Goal: Transaction & Acquisition: Purchase product/service

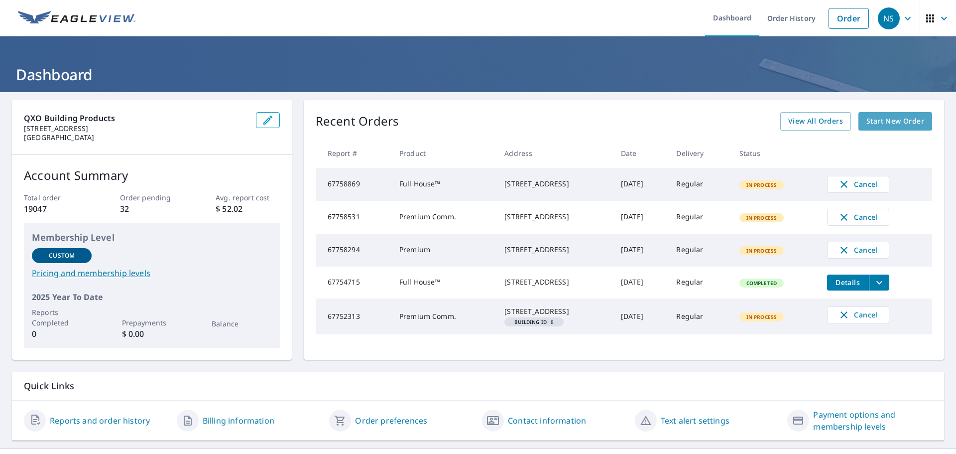
click at [893, 123] on span "Start New Order" at bounding box center [895, 121] width 58 height 12
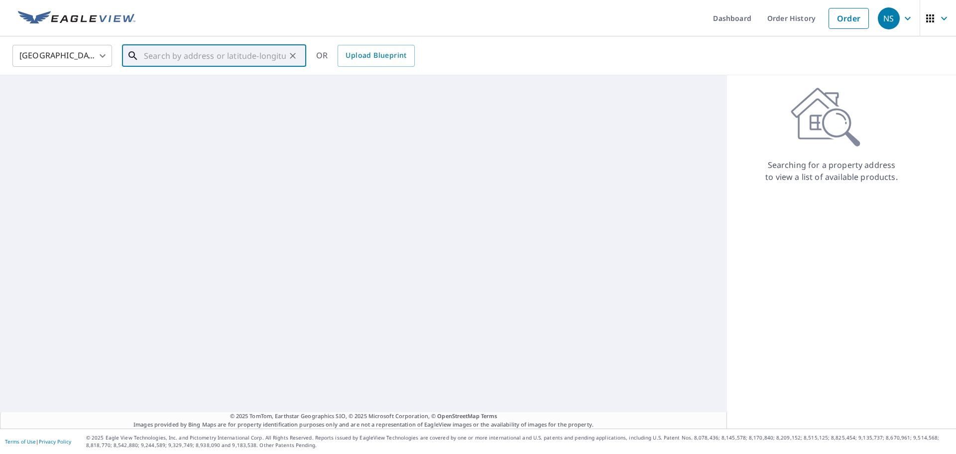
click at [239, 59] on input "text" at bounding box center [215, 56] width 142 height 28
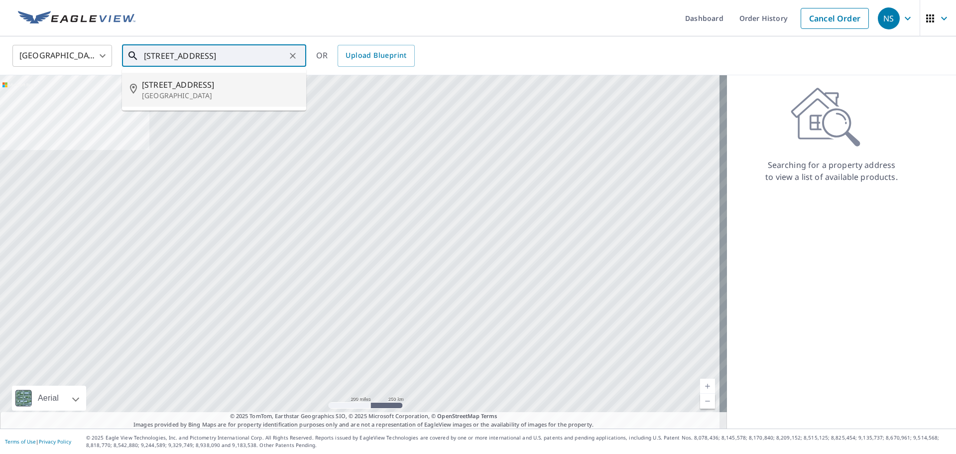
click at [191, 93] on p "[GEOGRAPHIC_DATA]" at bounding box center [220, 96] width 156 height 10
type input "[STREET_ADDRESS]"
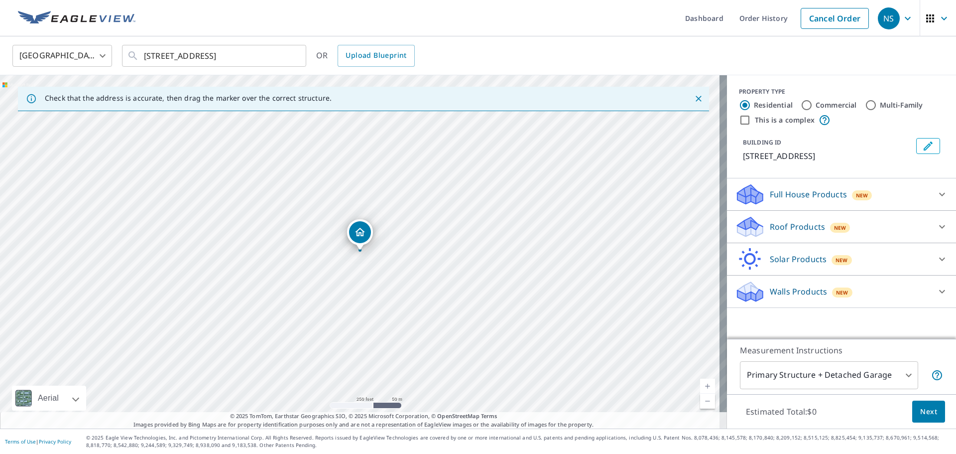
click at [846, 202] on div "Full House Products New" at bounding box center [832, 194] width 195 height 23
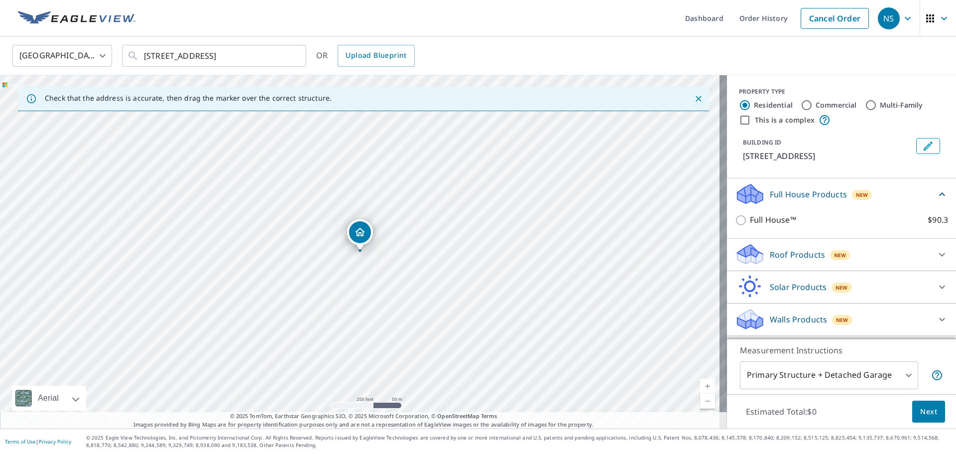
click at [846, 202] on div "Full House Products New" at bounding box center [835, 193] width 201 height 23
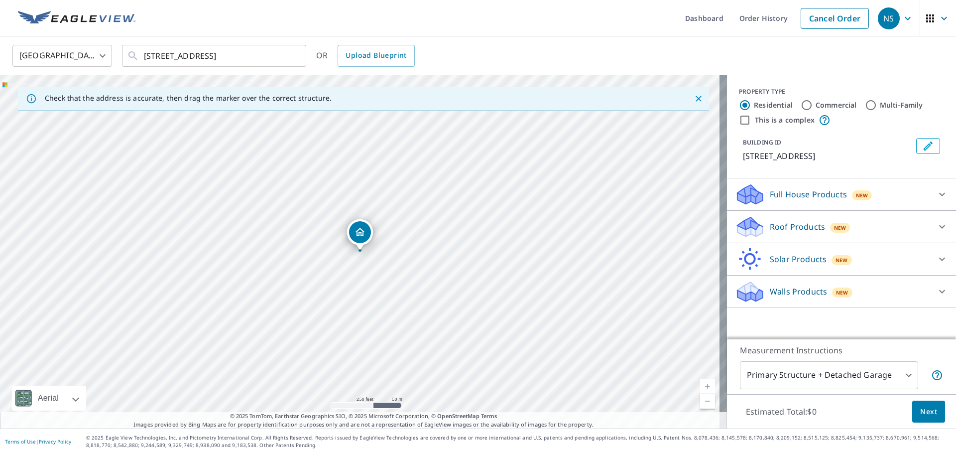
click at [808, 231] on p "Roof Products" at bounding box center [797, 227] width 55 height 12
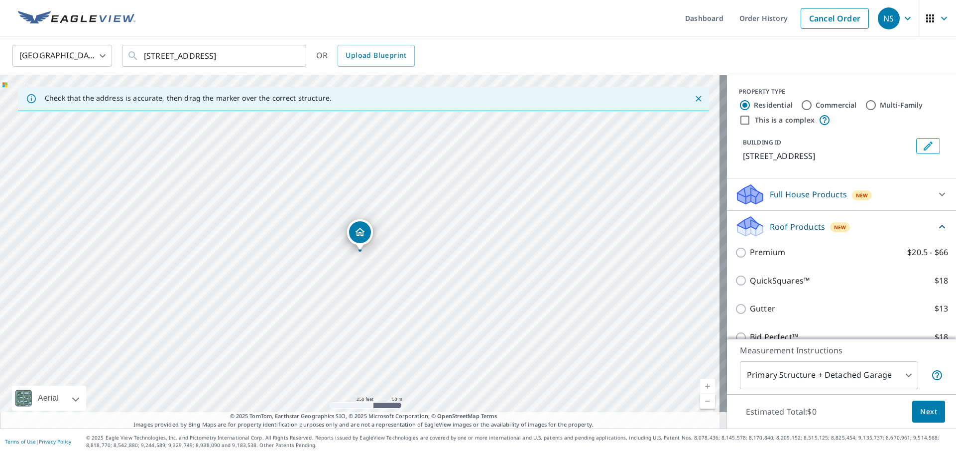
click at [789, 198] on p "Full House Products" at bounding box center [808, 194] width 77 height 12
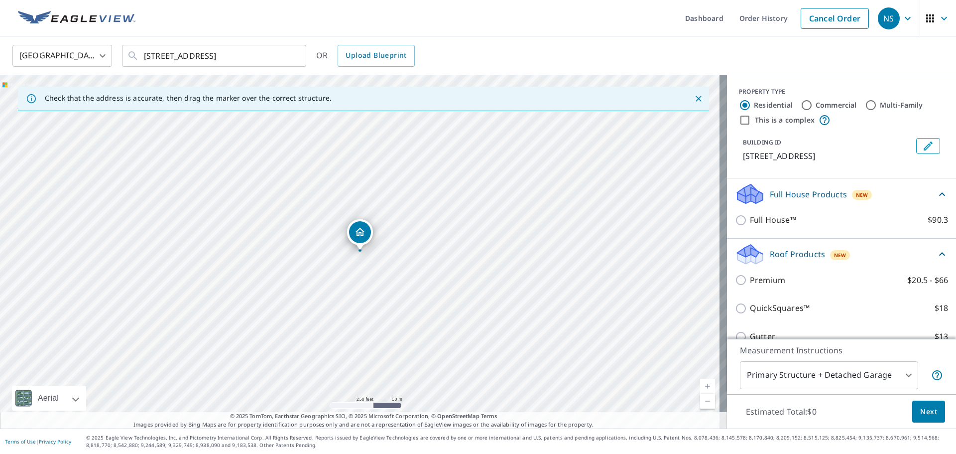
click at [780, 225] on p "Full House™" at bounding box center [773, 220] width 46 height 12
click at [750, 225] on input "Full House™ $90.3" at bounding box center [742, 220] width 15 height 12
checkbox input "true"
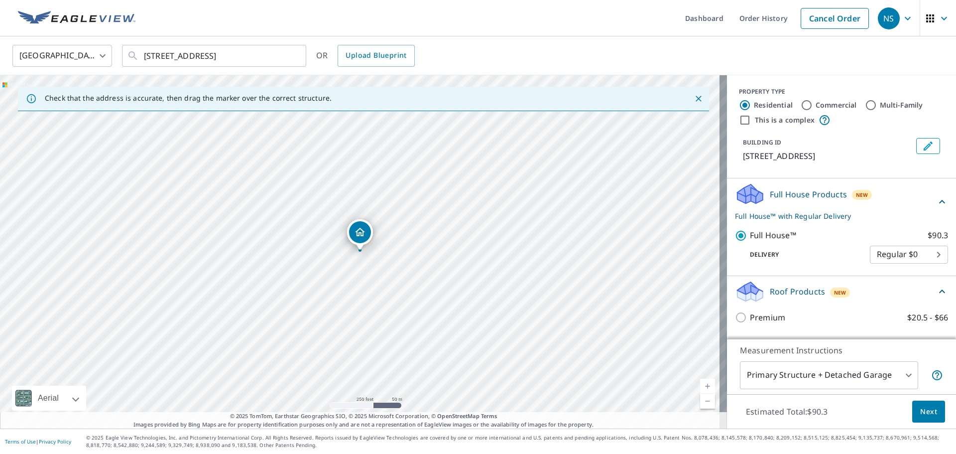
click at [920, 420] on button "Next" at bounding box center [928, 411] width 33 height 22
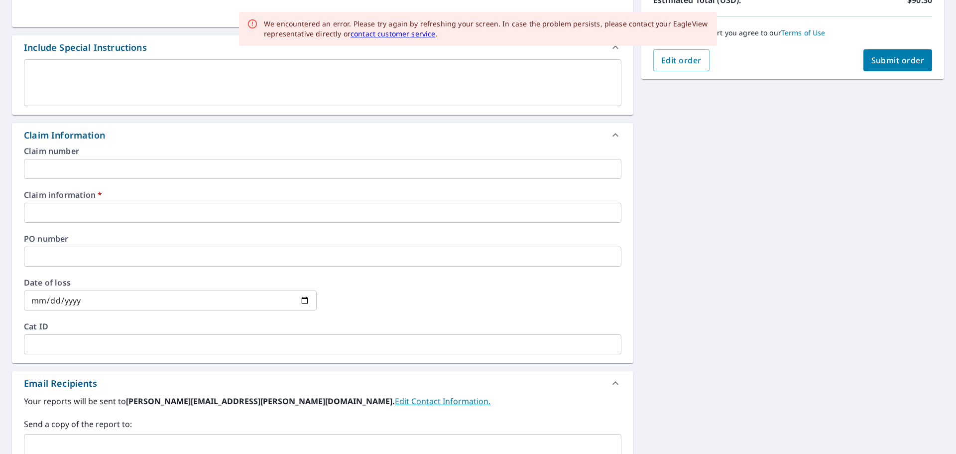
scroll to position [249, 0]
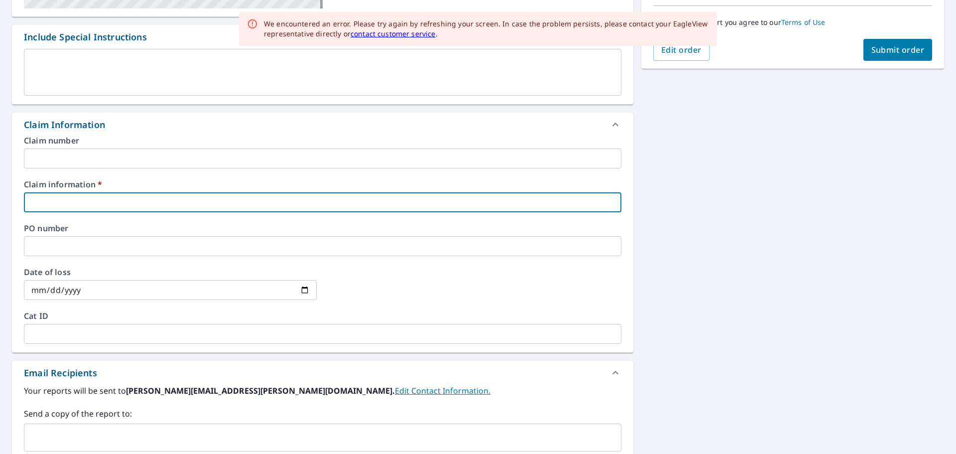
click at [116, 198] on input "text" at bounding box center [322, 202] width 597 height 20
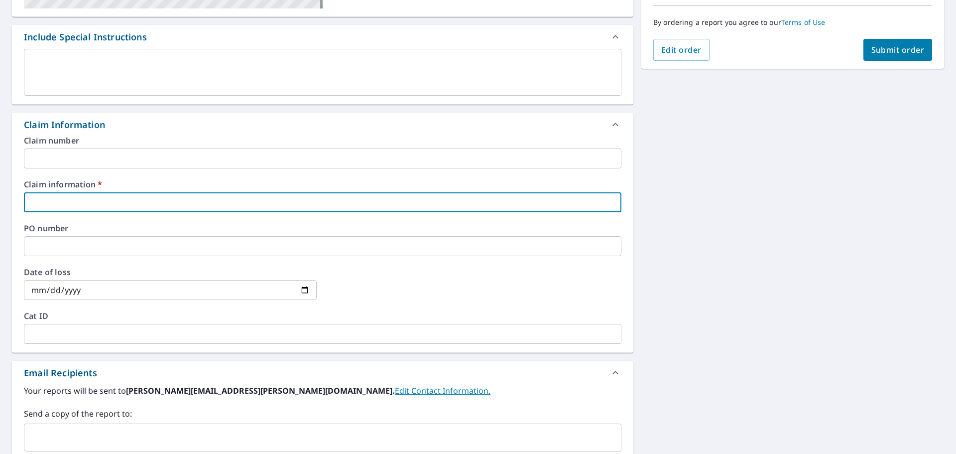
type input "[PERSON_NAME] Ext"
checkbox input "true"
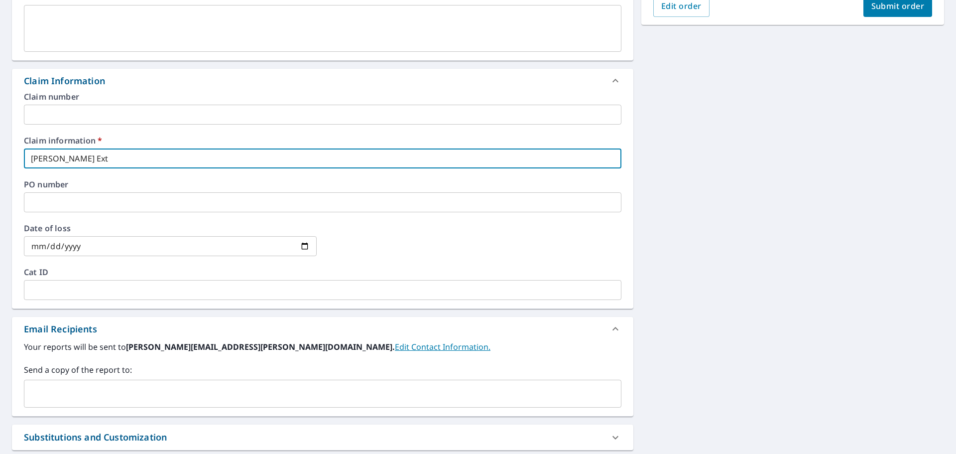
scroll to position [332, 0]
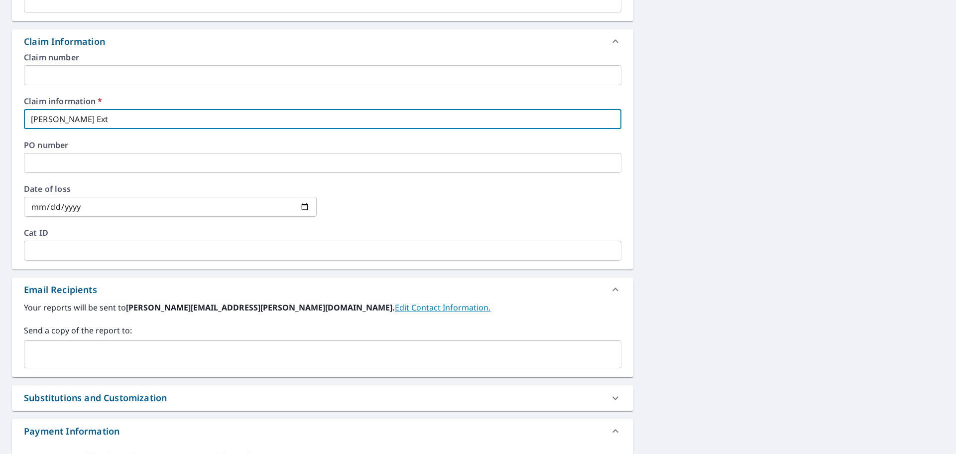
click at [85, 350] on input "text" at bounding box center [314, 353] width 573 height 19
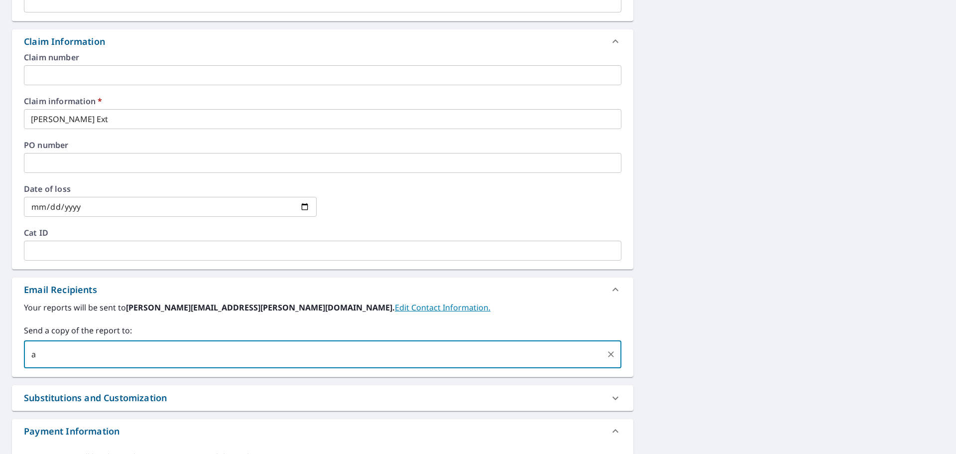
type input "[PERSON_NAME][EMAIL_ADDRESS][PERSON_NAME][DOMAIN_NAME]"
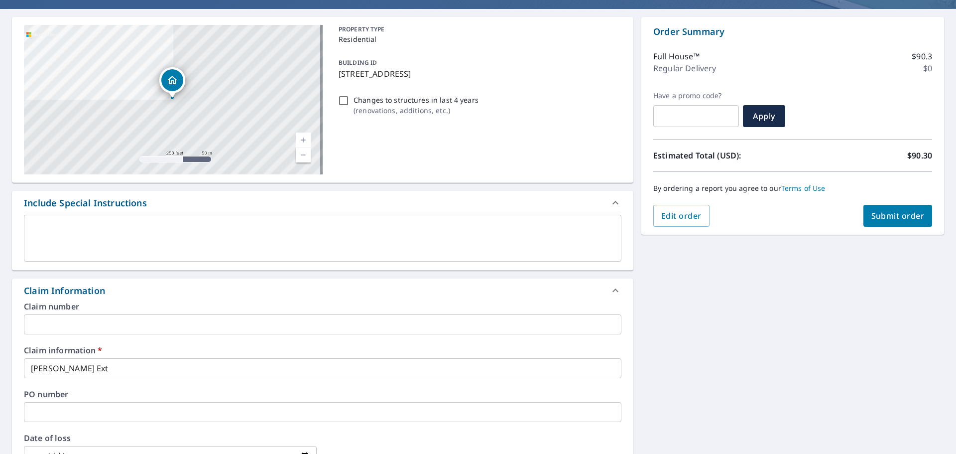
click at [894, 215] on span "Submit order" at bounding box center [897, 215] width 53 height 11
checkbox input "true"
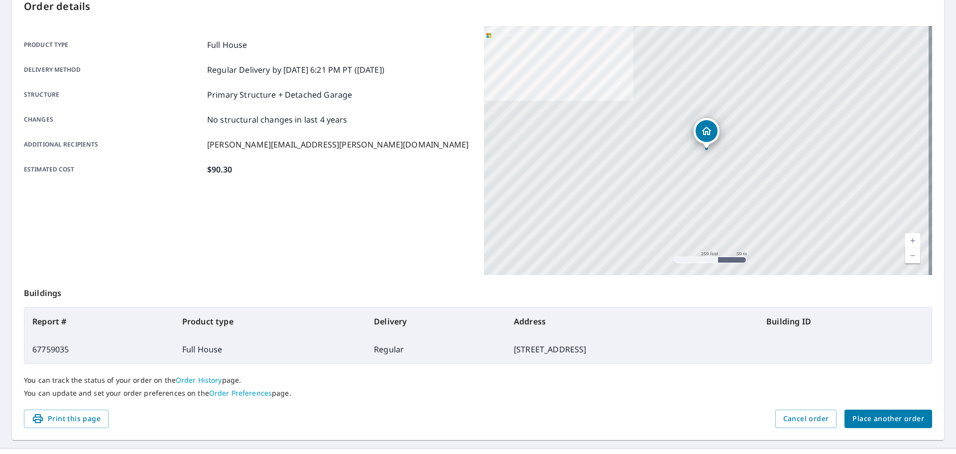
scroll to position [132, 0]
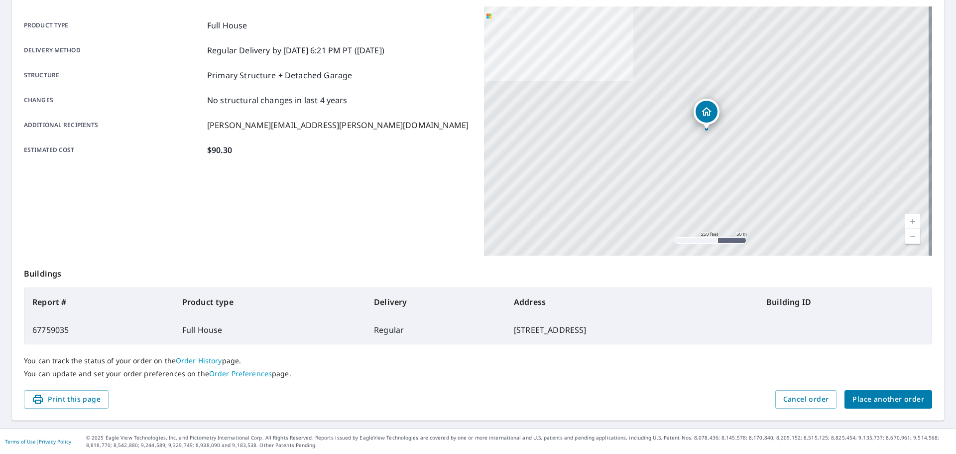
click at [882, 392] on button "Place another order" at bounding box center [888, 399] width 88 height 18
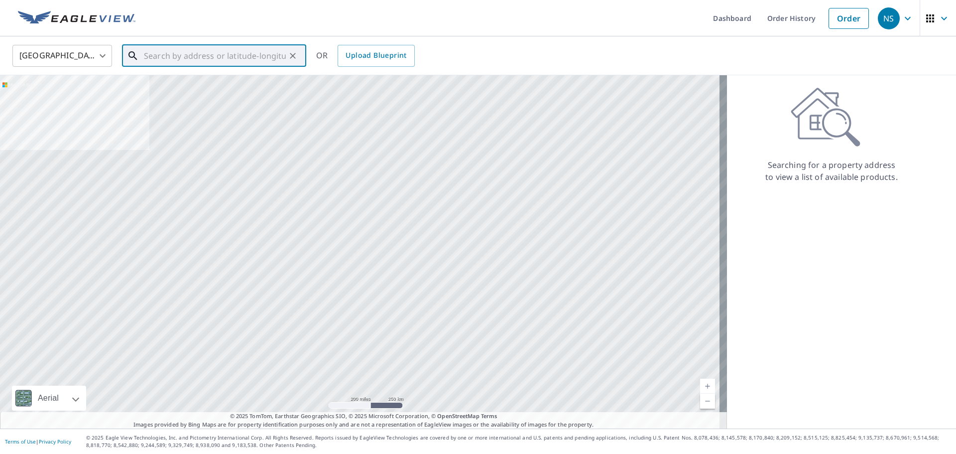
click at [227, 67] on div "​" at bounding box center [214, 56] width 184 height 22
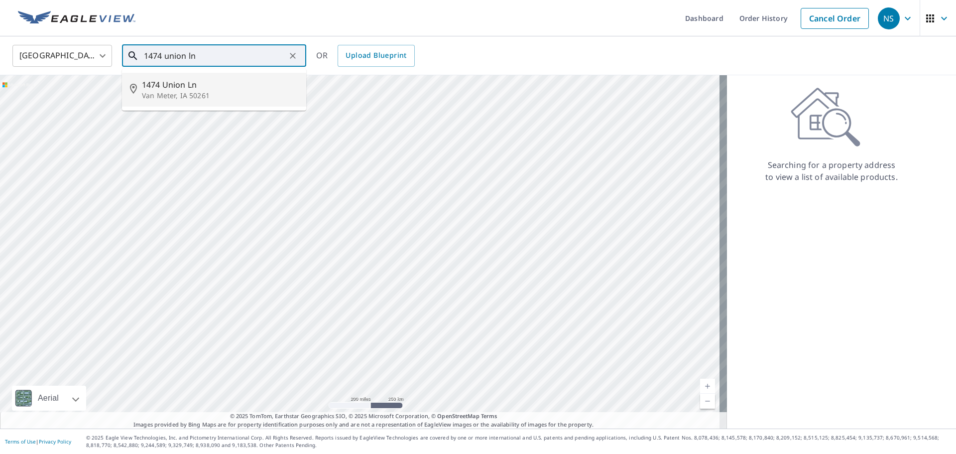
click at [214, 97] on p "Van Meter, IA 50261" at bounding box center [220, 96] width 156 height 10
type input "1474 Union Ln Van Meter, IA 50261"
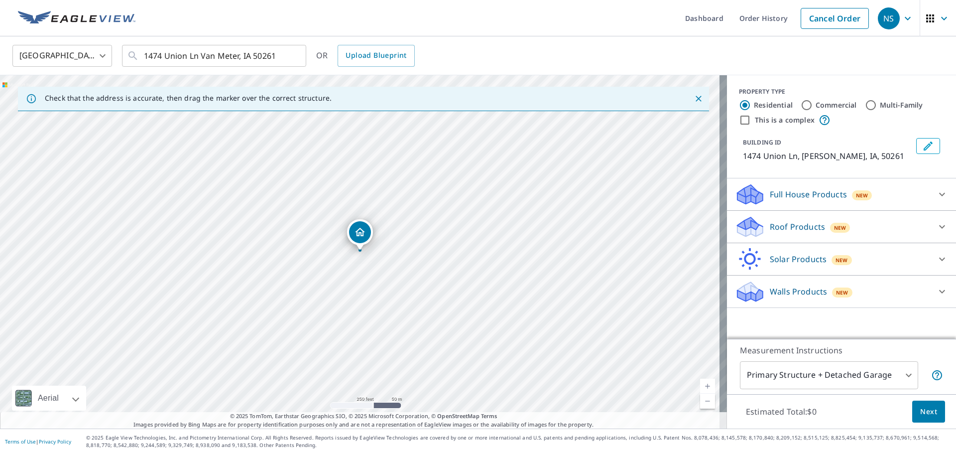
click at [803, 227] on p "Roof Products" at bounding box center [797, 227] width 55 height 12
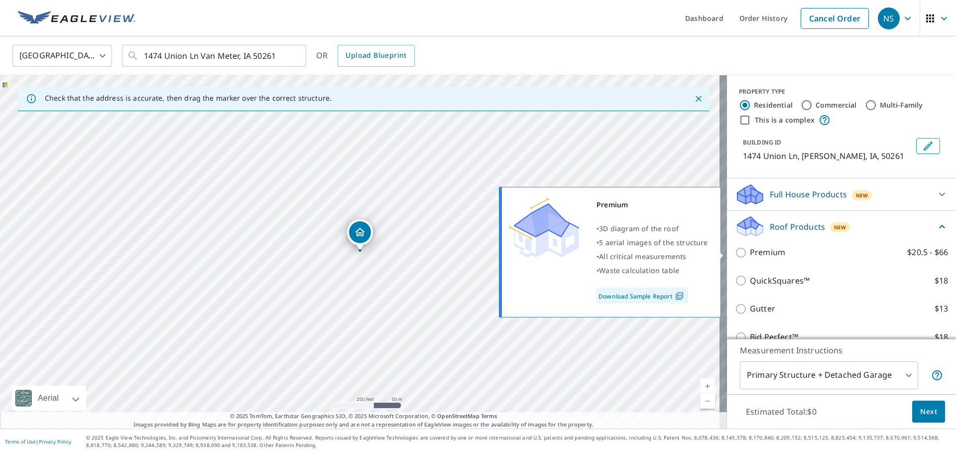
click at [773, 258] on p "Premium" at bounding box center [767, 252] width 35 height 12
click at [750, 258] on input "Premium $20.5 - $66" at bounding box center [742, 252] width 15 height 12
checkbox input "true"
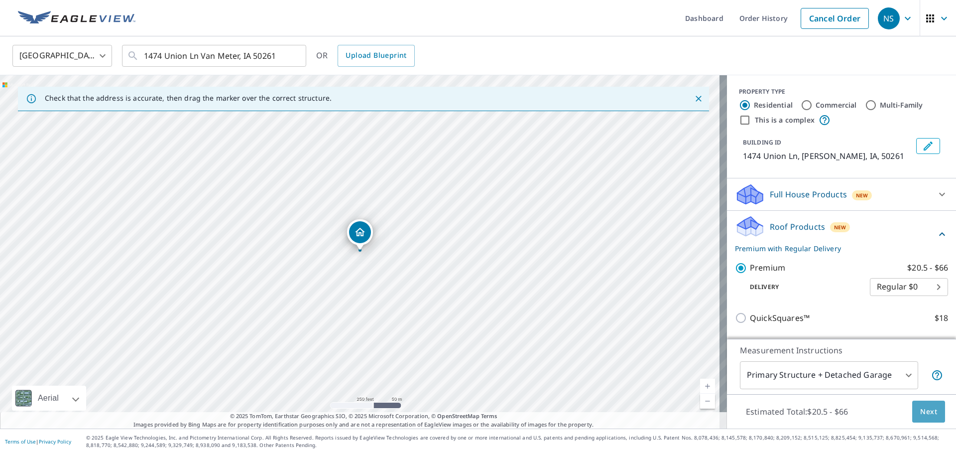
click at [925, 406] on span "Next" at bounding box center [928, 411] width 17 height 12
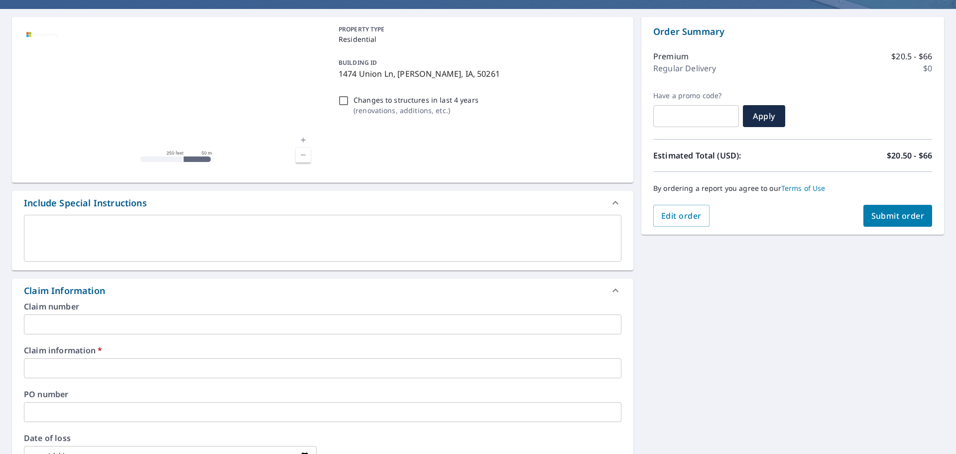
scroll to position [166, 0]
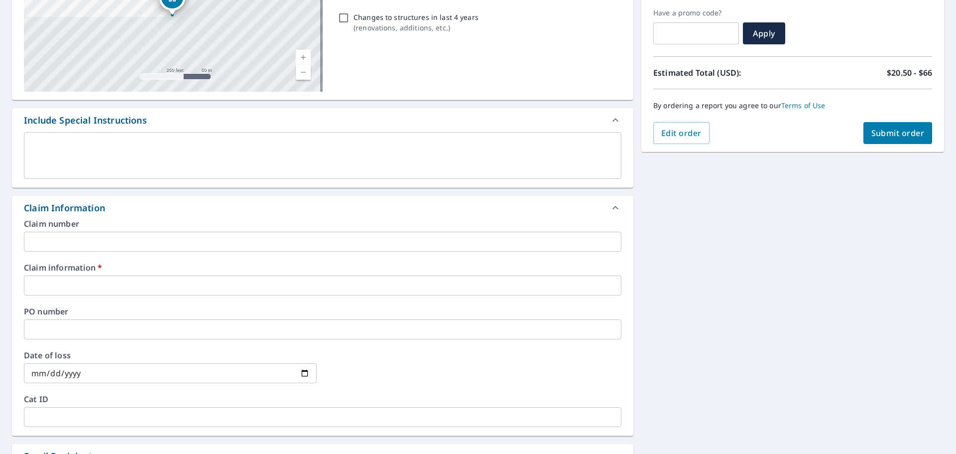
click at [134, 287] on input "text" at bounding box center [322, 285] width 597 height 20
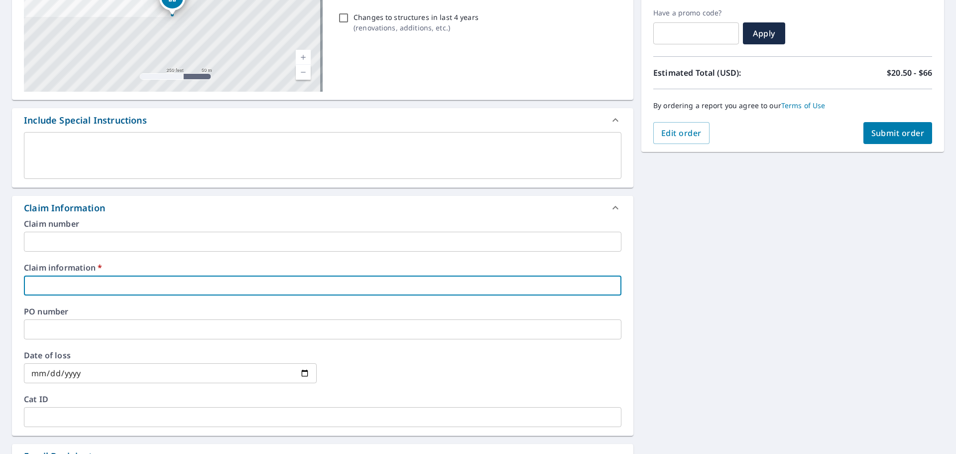
type input "[PERSON_NAME] Ext"
checkbox input "true"
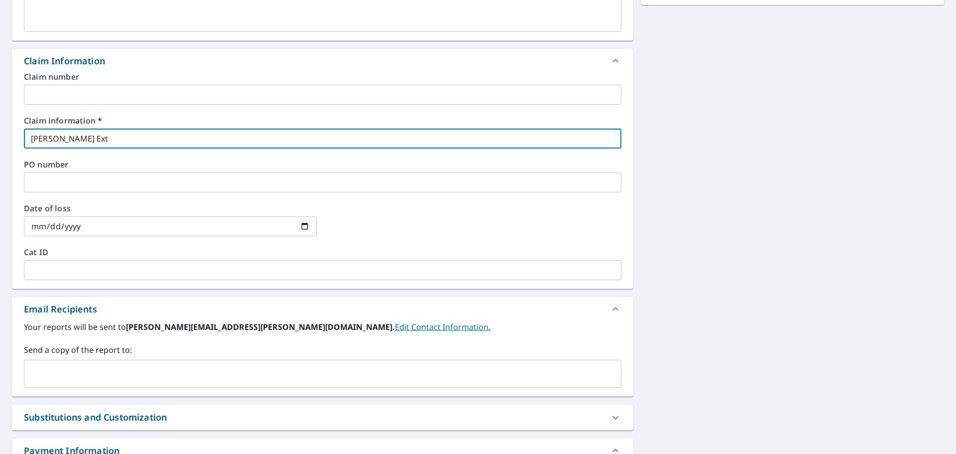
scroll to position [332, 0]
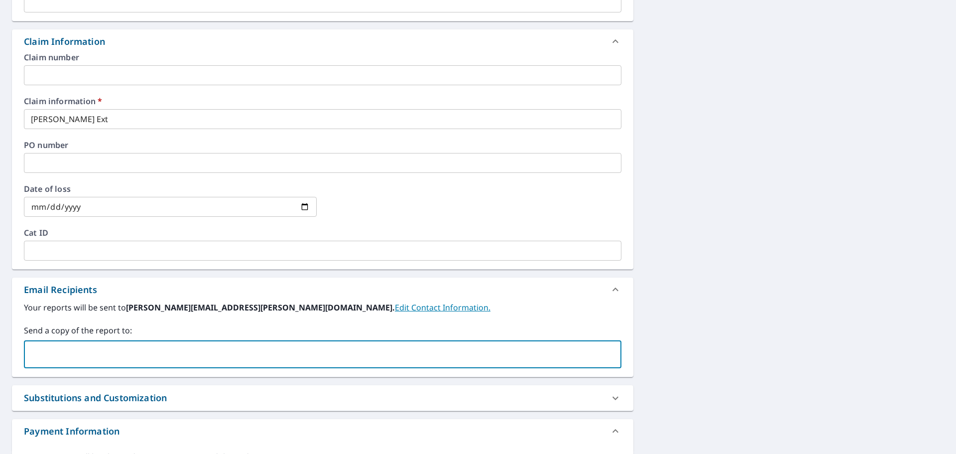
click at [119, 347] on input "text" at bounding box center [314, 353] width 573 height 19
type input "[PERSON_NAME][EMAIL_ADDRESS][PERSON_NAME][DOMAIN_NAME]"
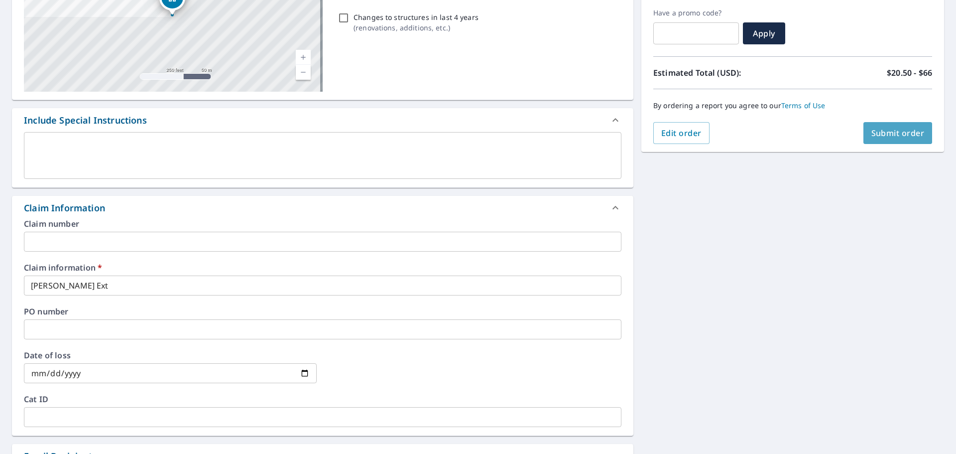
click at [885, 134] on span "Submit order" at bounding box center [897, 132] width 53 height 11
checkbox input "true"
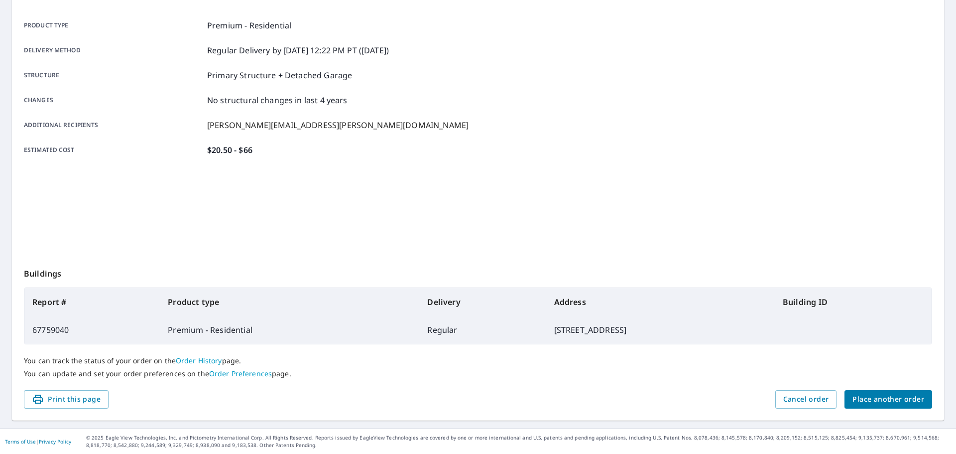
scroll to position [132, 0]
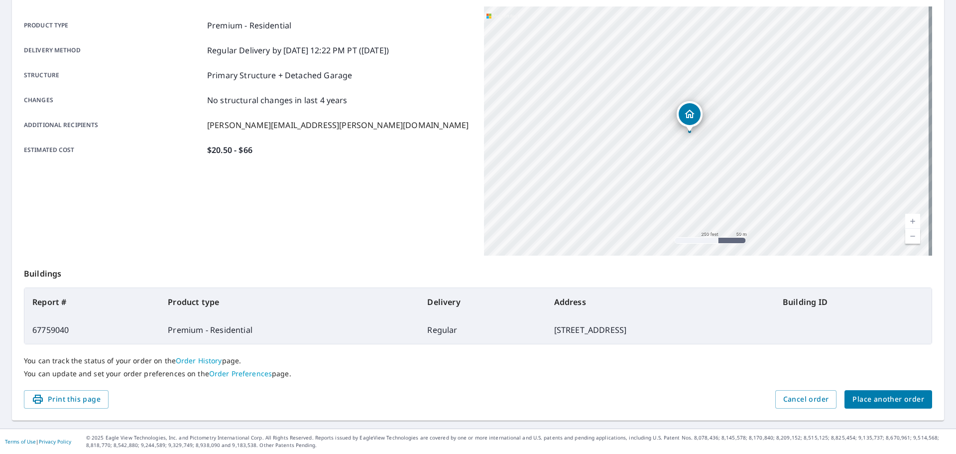
click at [852, 402] on span "Place another order" at bounding box center [888, 399] width 72 height 12
